Goal: Information Seeking & Learning: Compare options

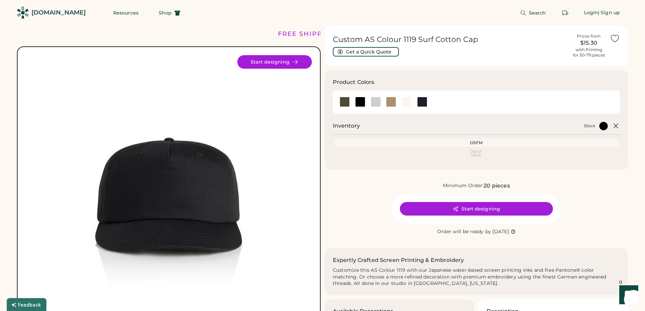
scroll to position [135, 0]
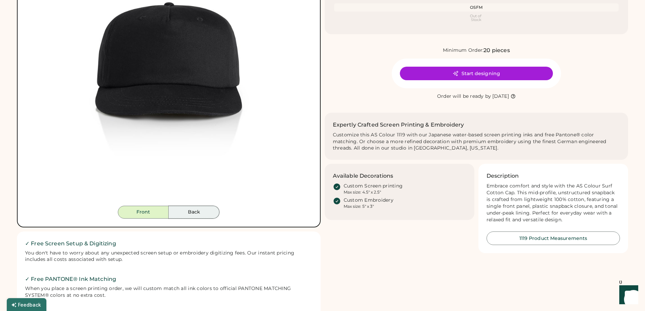
click at [202, 213] on button "Back" at bounding box center [194, 212] width 51 height 13
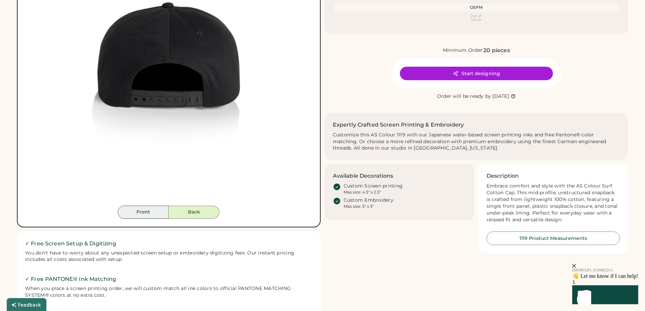
click at [151, 210] on button "Front" at bounding box center [143, 212] width 51 height 13
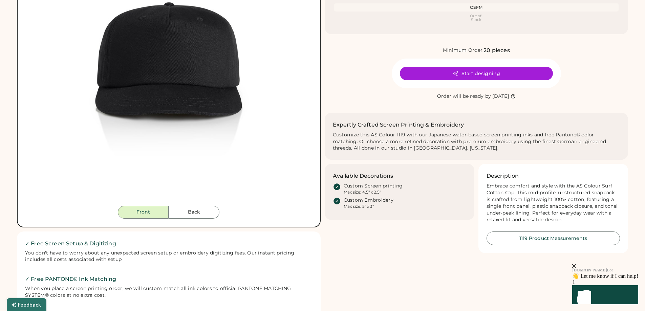
scroll to position [0, 0]
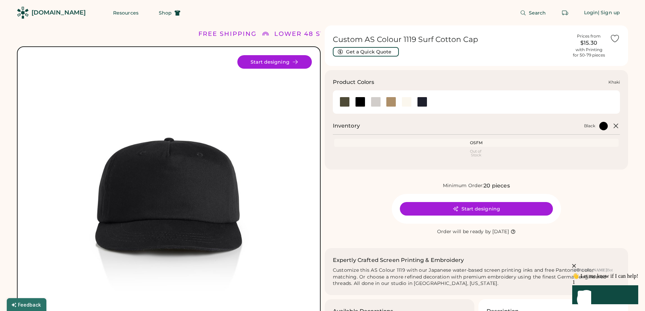
click at [387, 98] on div at bounding box center [391, 102] width 10 height 10
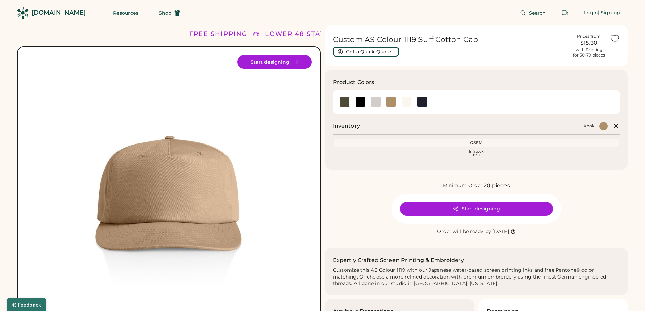
scroll to position [135, 0]
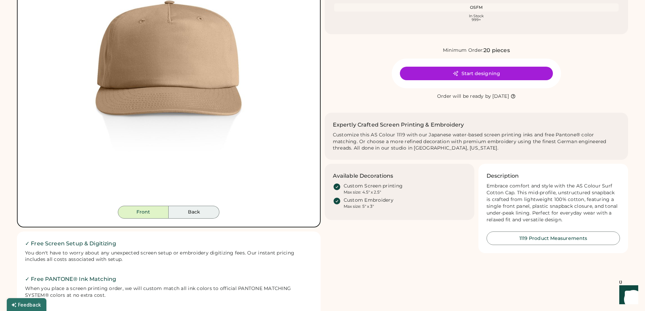
click at [199, 211] on button "Back" at bounding box center [194, 212] width 51 height 13
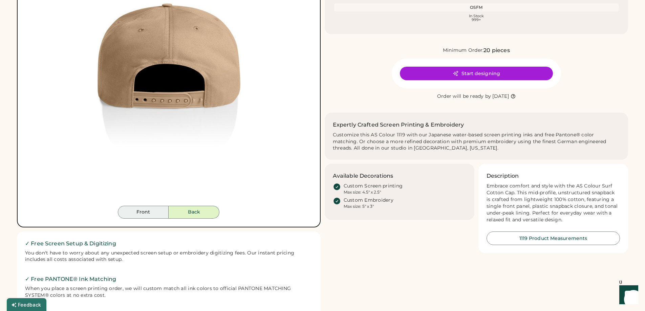
click at [148, 212] on button "Front" at bounding box center [143, 212] width 51 height 13
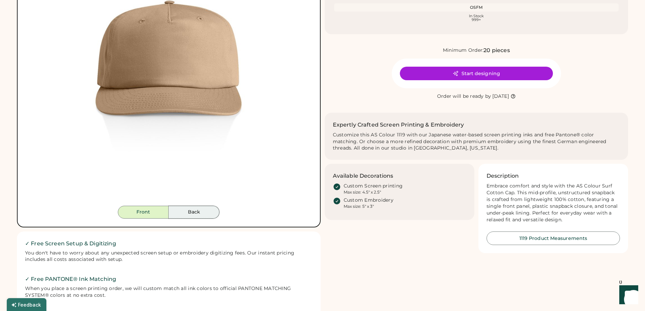
click at [194, 208] on button "Back" at bounding box center [194, 212] width 51 height 13
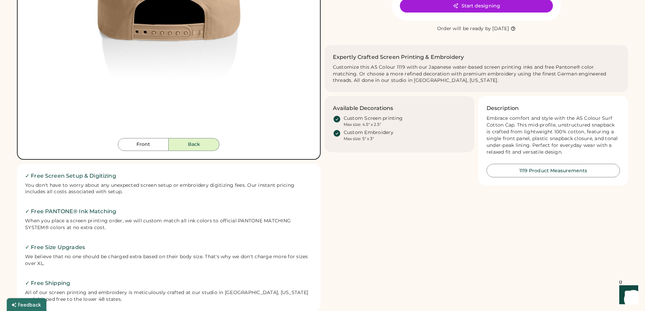
scroll to position [0, 0]
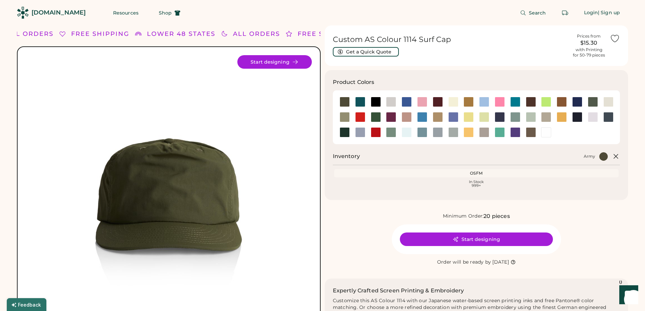
scroll to position [102, 0]
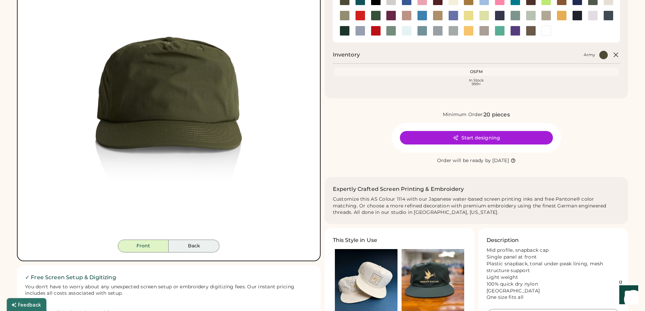
click at [192, 247] on button "Back" at bounding box center [194, 246] width 51 height 13
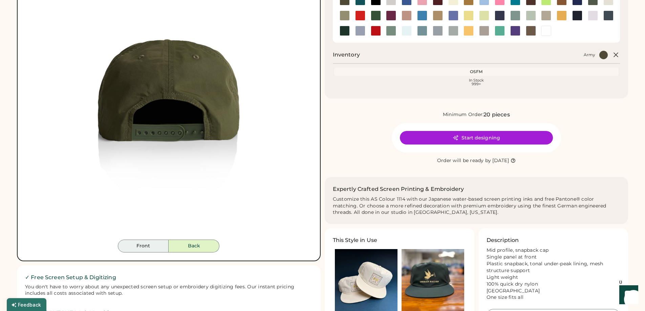
click at [148, 246] on button "Front" at bounding box center [143, 246] width 51 height 13
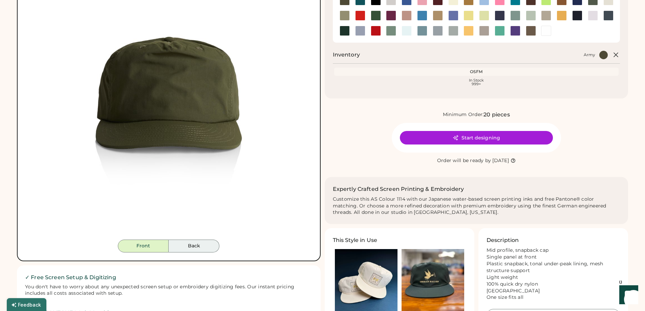
click at [196, 248] on button "Back" at bounding box center [194, 246] width 51 height 13
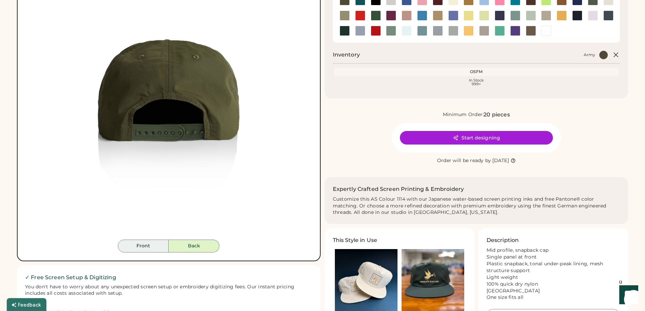
click at [136, 245] on button "Front" at bounding box center [143, 246] width 51 height 13
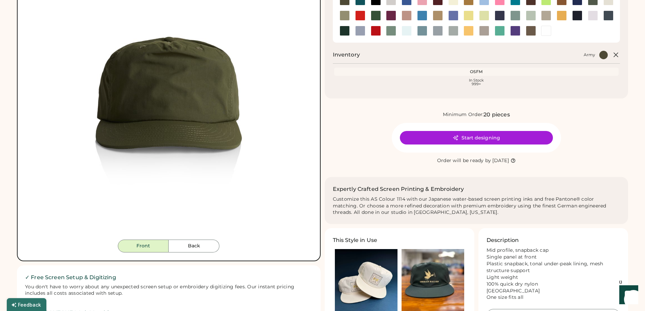
click at [474, 30] on div at bounding box center [469, 31] width 16 height 10
click at [470, 34] on div at bounding box center [468, 31] width 10 height 10
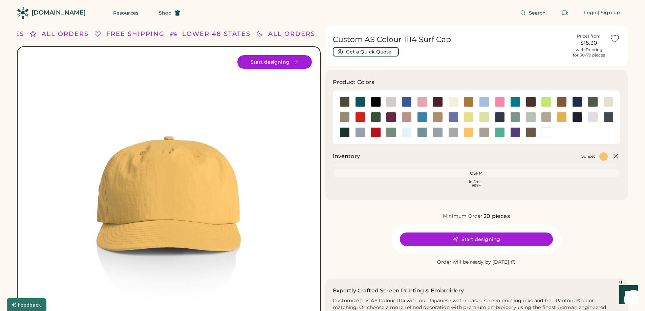
scroll to position [102, 0]
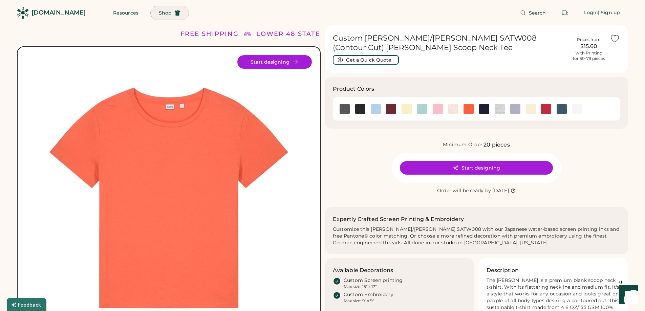
click at [159, 11] on span "Shop" at bounding box center [165, 12] width 13 height 5
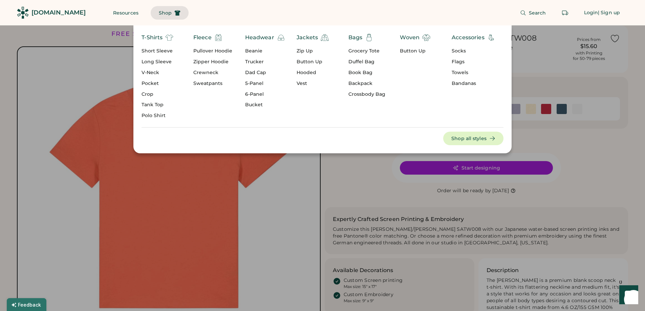
click at [155, 38] on div "T-Shirts" at bounding box center [151, 38] width 21 height 8
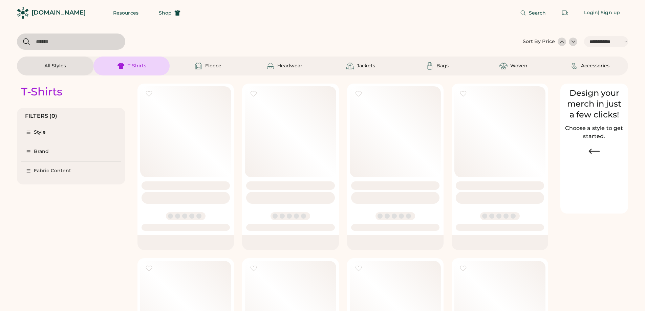
select select "*****"
select select "*"
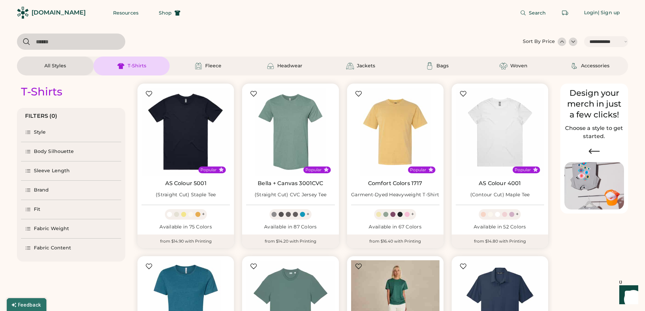
scroll to position [102, 0]
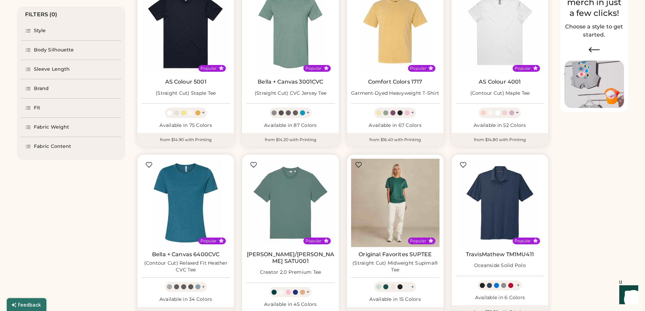
select select "*****"
select select "*"
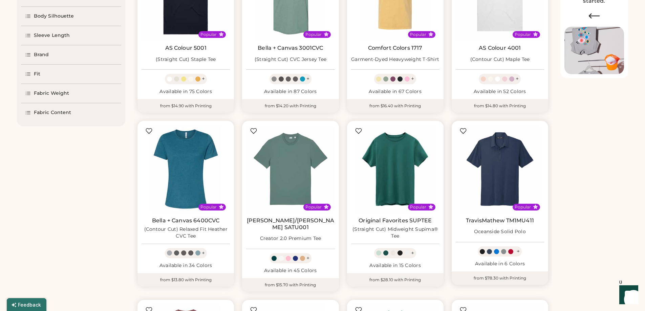
scroll to position [0, 0]
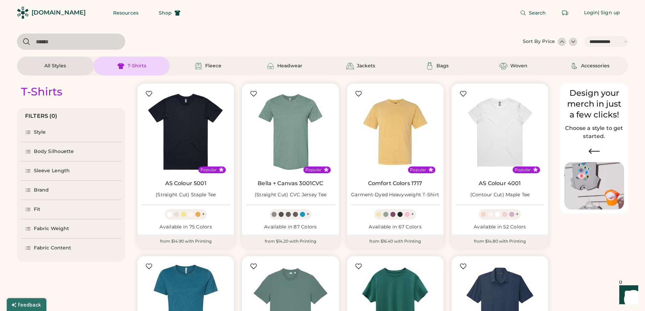
click at [52, 135] on div "Style" at bounding box center [71, 132] width 100 height 19
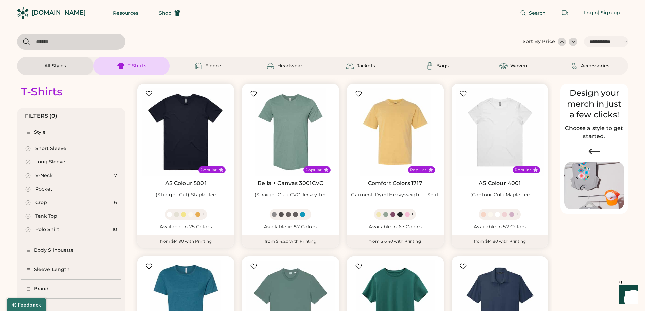
click at [74, 253] on div "Body Silhouette" at bounding box center [71, 250] width 100 height 19
click at [34, 131] on div "Style" at bounding box center [40, 132] width 12 height 7
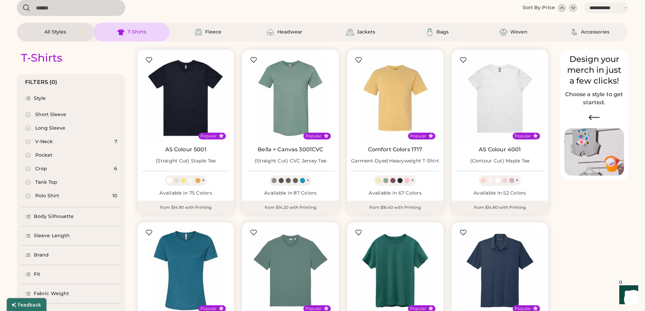
scroll to position [68, 0]
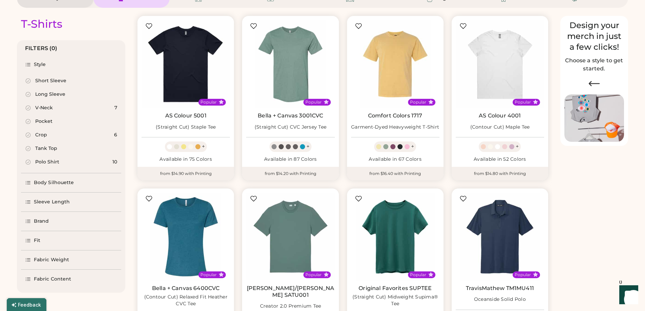
click at [35, 238] on div "Fit" at bounding box center [37, 240] width 6 height 7
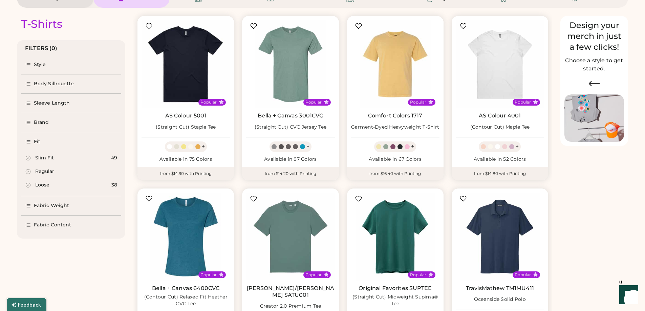
scroll to position [0, 0]
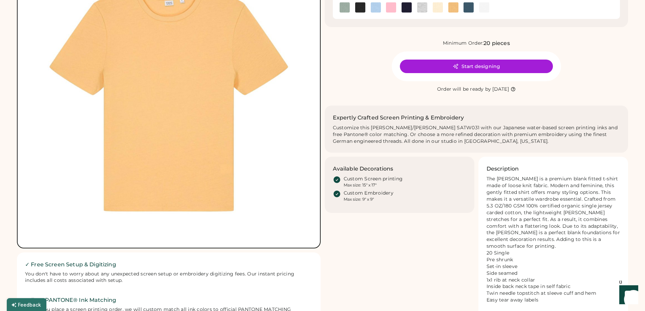
scroll to position [34, 0]
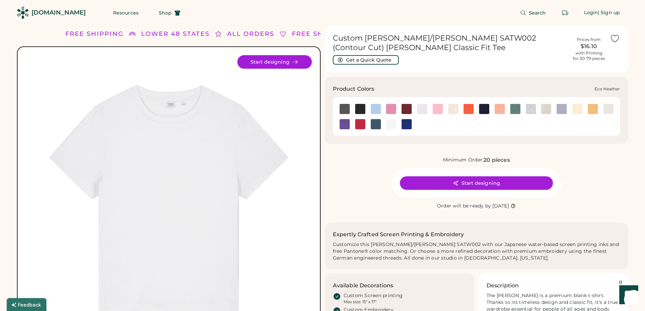
scroll to position [68, 0]
